Goal: Find specific page/section: Find specific page/section

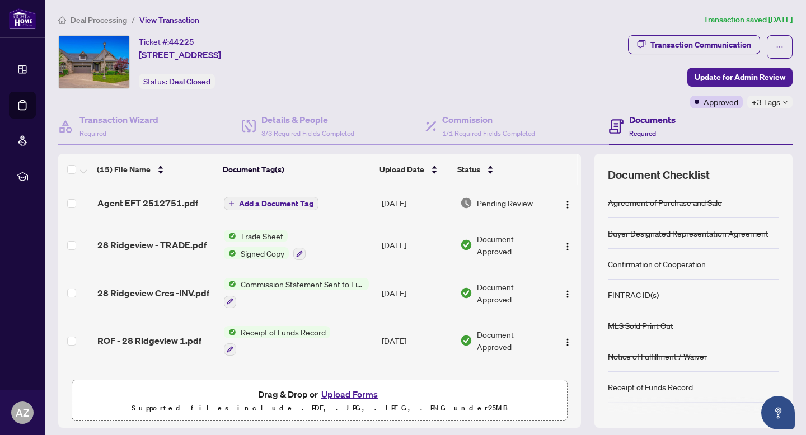
click at [127, 22] on span "Deal Processing" at bounding box center [98, 20] width 57 height 10
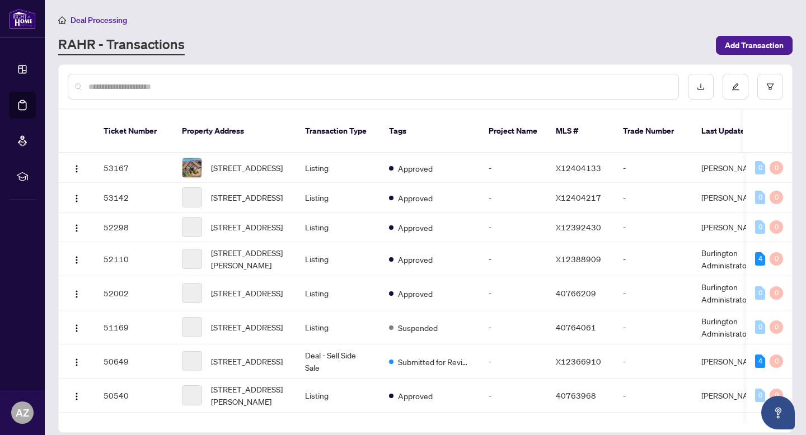
click at [138, 86] on input "text" at bounding box center [378, 87] width 581 height 12
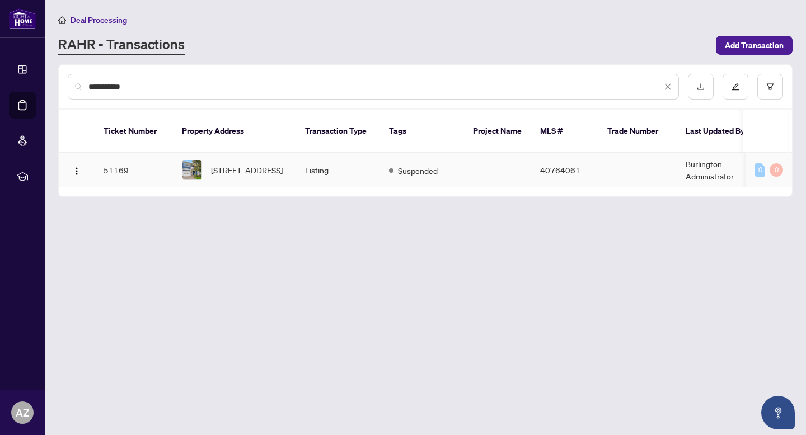
type input "**********"
click at [347, 173] on td "Listing" at bounding box center [338, 170] width 84 height 34
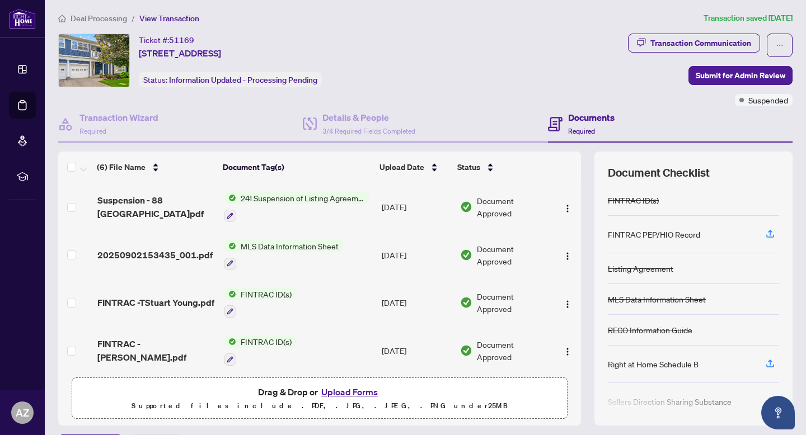
scroll to position [2, 0]
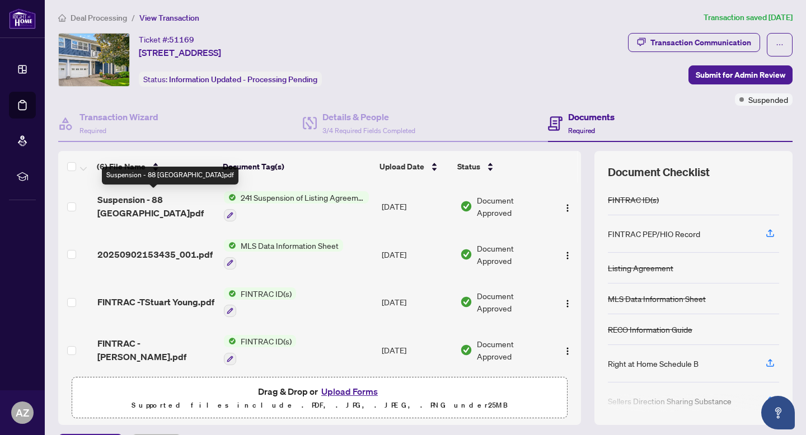
click at [107, 206] on span "Suspension - 88 [GEOGRAPHIC_DATA]pdf" at bounding box center [155, 206] width 117 height 27
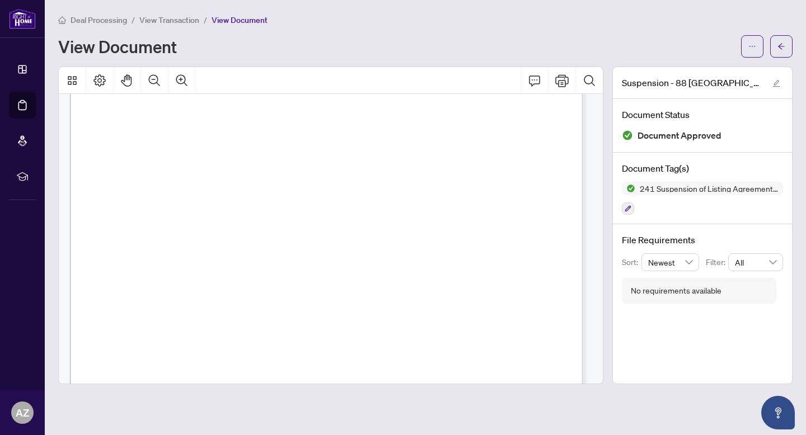
scroll to position [3791, 0]
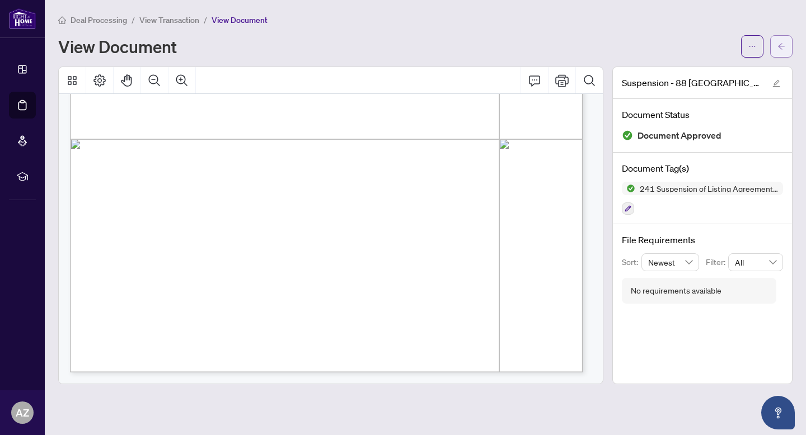
click at [782, 53] on span "button" at bounding box center [781, 46] width 8 height 18
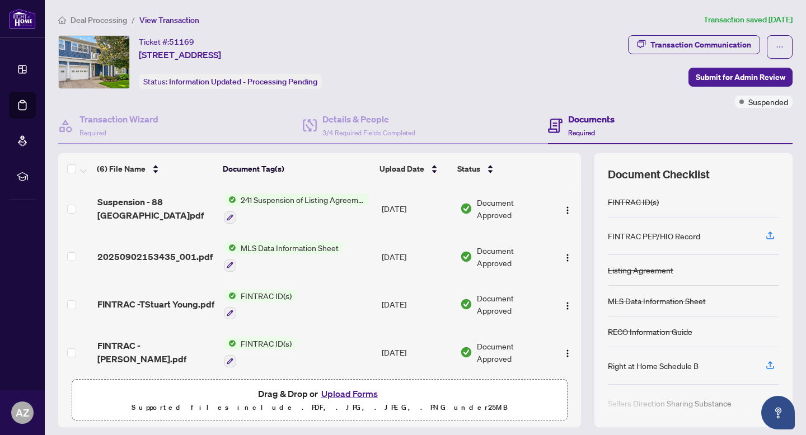
click at [120, 10] on main "Deal Processing / View Transaction Transaction saved [DATE] Ticket #: 51169 [ST…" at bounding box center [425, 217] width 761 height 435
click at [119, 18] on span "Deal Processing" at bounding box center [98, 20] width 57 height 10
